Goal: Task Accomplishment & Management: Manage account settings

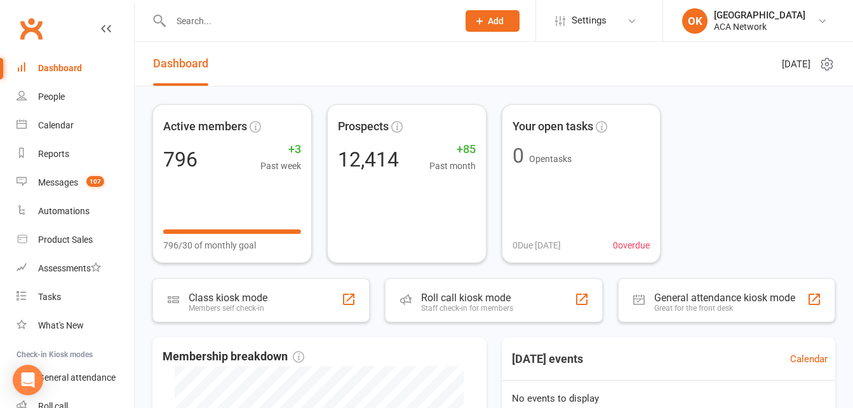
click at [214, 20] on input "text" at bounding box center [308, 21] width 282 height 18
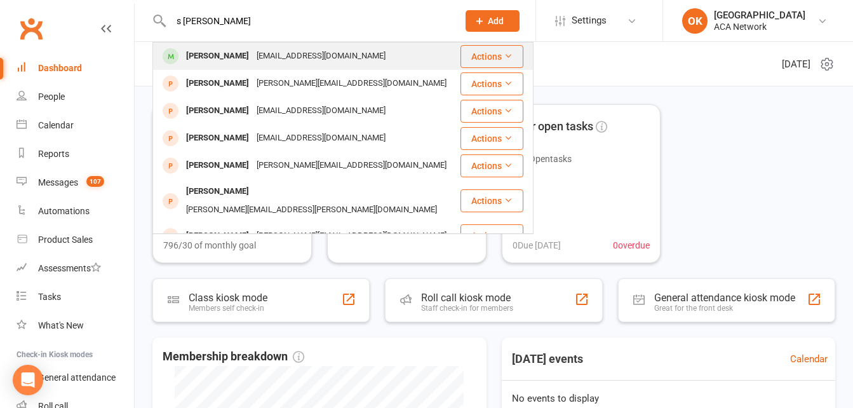
type input "s [PERSON_NAME]"
click at [245, 58] on div "[PERSON_NAME]" at bounding box center [217, 56] width 71 height 18
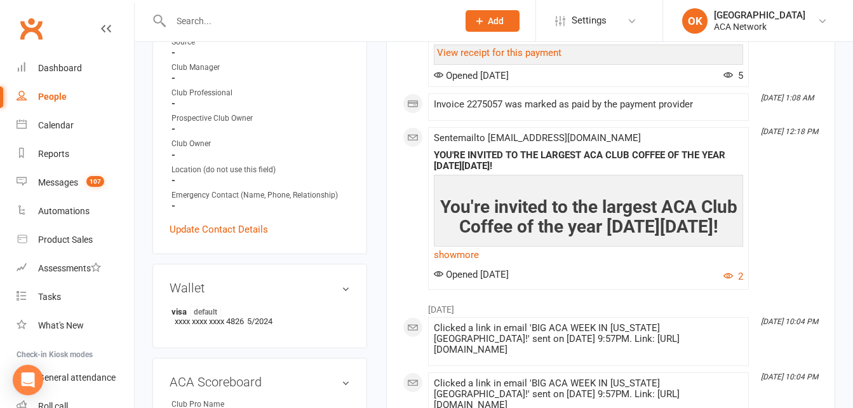
scroll to position [445, 0]
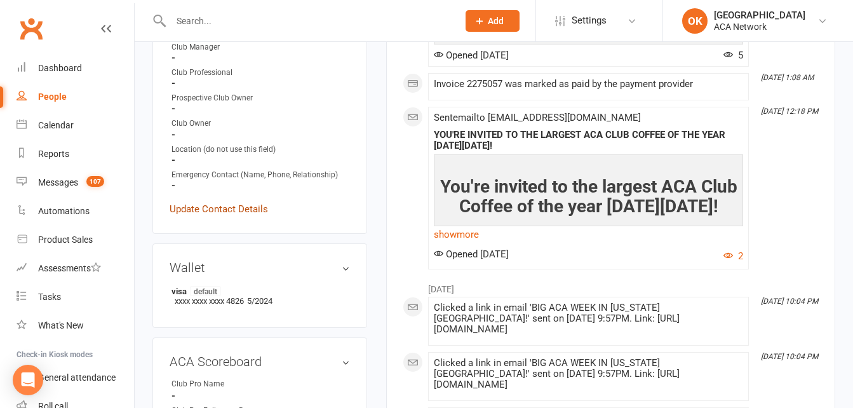
click at [205, 217] on link "Update Contact Details" at bounding box center [219, 208] width 98 height 15
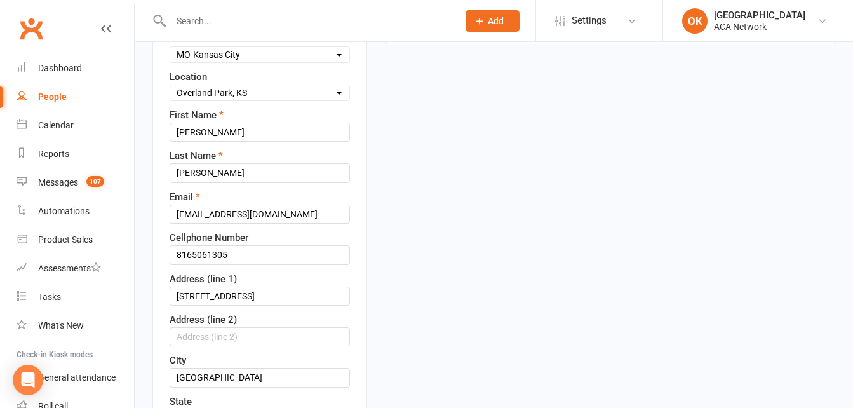
scroll to position [187, 0]
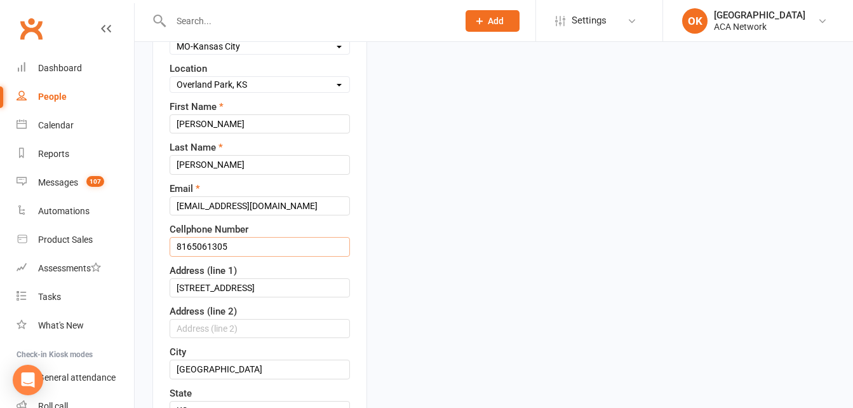
click at [229, 256] on input "8165061305" at bounding box center [260, 246] width 180 height 19
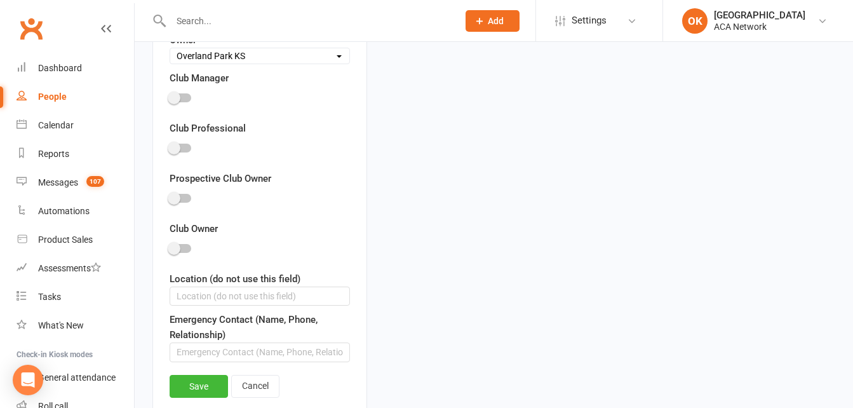
scroll to position [885, 0]
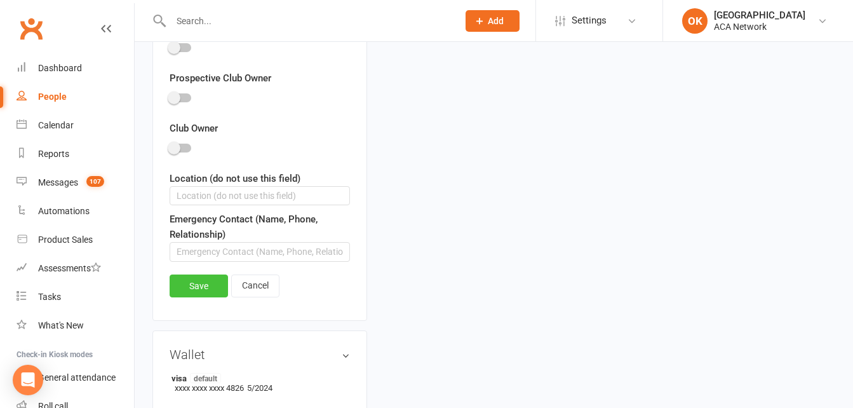
type input "[PHONE_NUMBER]"
click at [203, 297] on link "Save" at bounding box center [199, 285] width 58 height 23
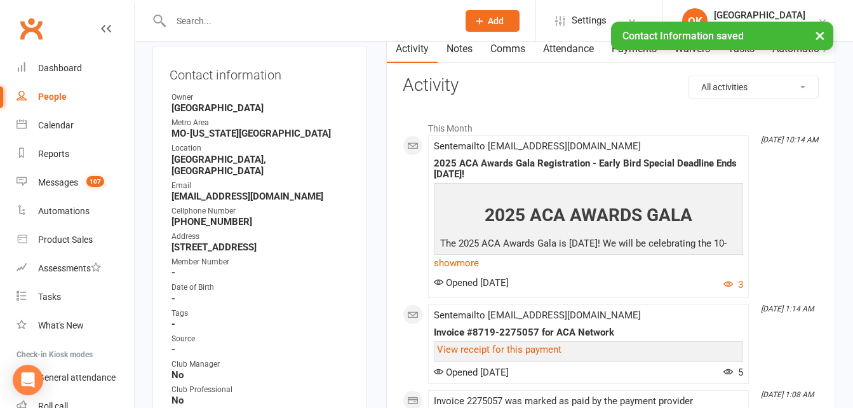
scroll to position [0, 0]
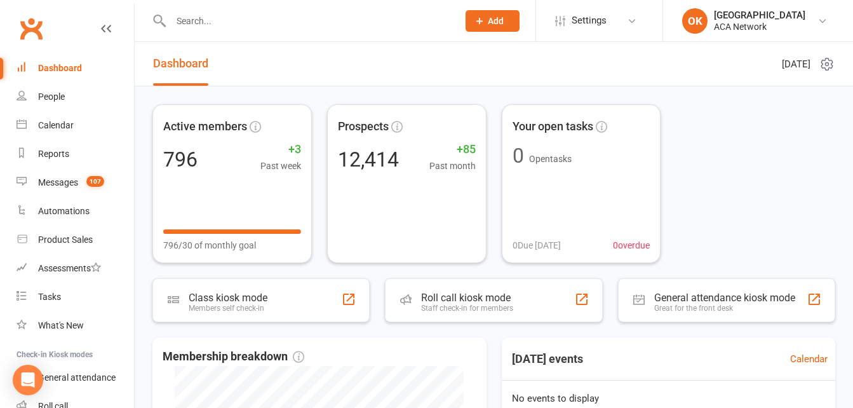
click at [206, 27] on input "text" at bounding box center [308, 21] width 282 height 18
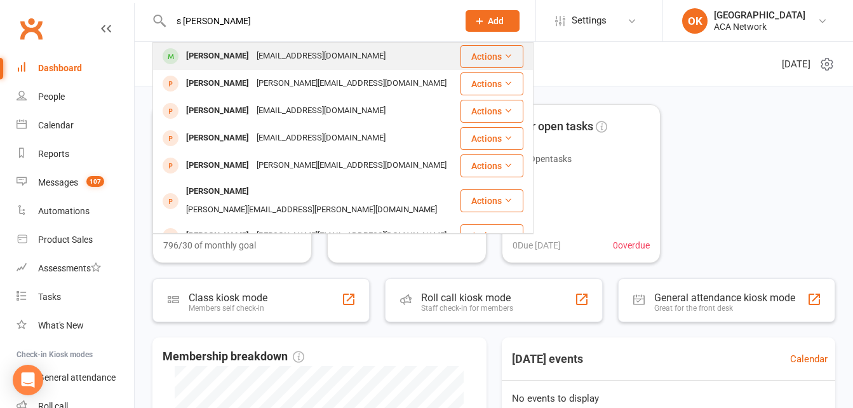
type input "s [PERSON_NAME]"
click at [281, 53] on div "[EMAIL_ADDRESS][DOMAIN_NAME]" at bounding box center [321, 56] width 137 height 18
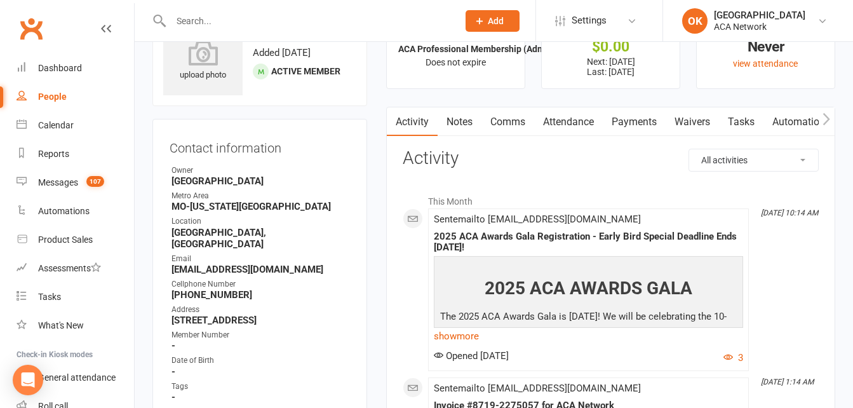
scroll to position [127, 0]
